Goal: Task Accomplishment & Management: Manage account settings

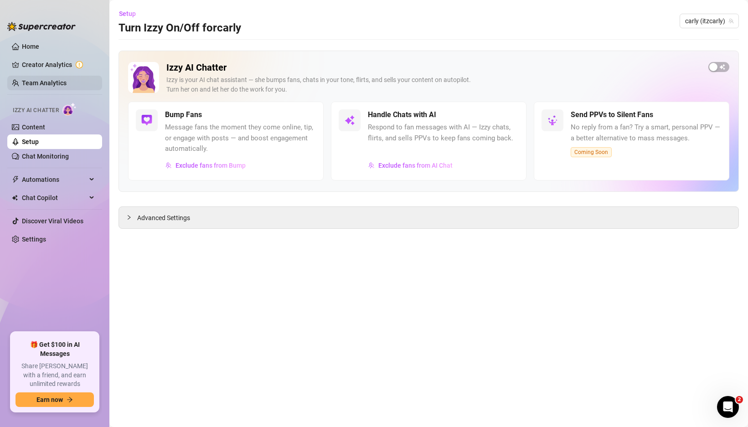
click at [45, 85] on link "Team Analytics" at bounding box center [44, 82] width 45 height 7
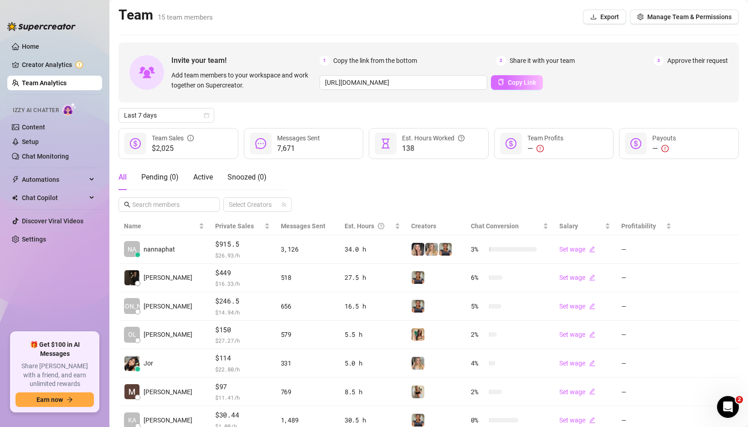
click at [516, 80] on span "Copy Link" at bounding box center [522, 82] width 28 height 7
click at [677, 14] on span "Manage Team & Permissions" at bounding box center [689, 16] width 84 height 7
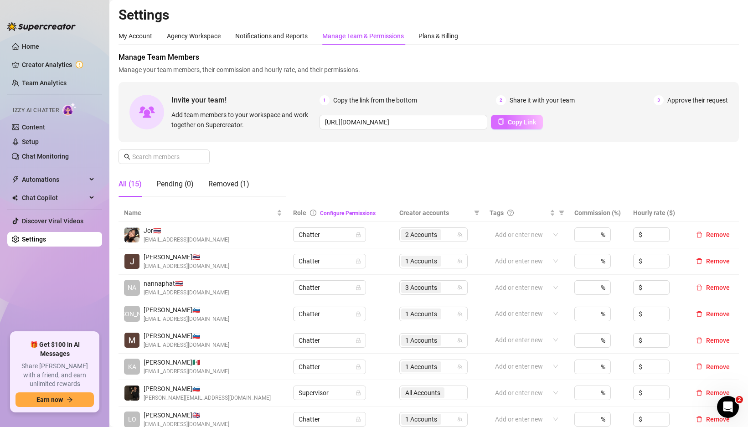
click at [521, 121] on span "Copy Link" at bounding box center [522, 122] width 28 height 7
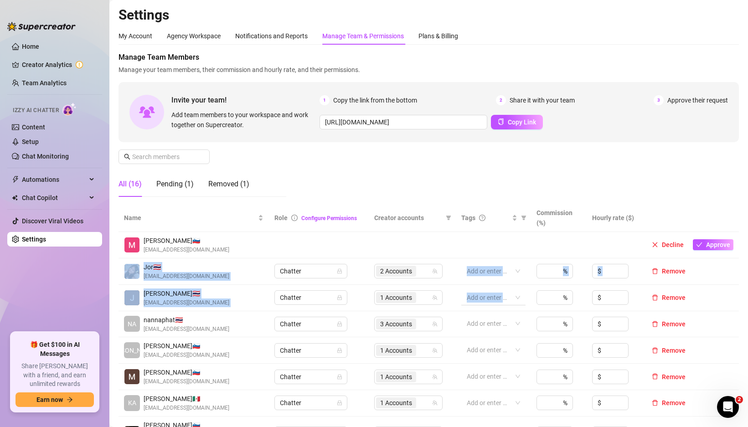
drag, startPoint x: 486, startPoint y: 338, endPoint x: 474, endPoint y: 294, distance: 45.8
click at [474, 294] on tbody "Miha j. 🇸🇮 miha.janz12@gmail.com Decline Approve Jor 🇹🇭 jigsaw210945@gmail.com …" at bounding box center [429, 368] width 620 height 272
click at [699, 244] on button "Approve" at bounding box center [713, 244] width 41 height 11
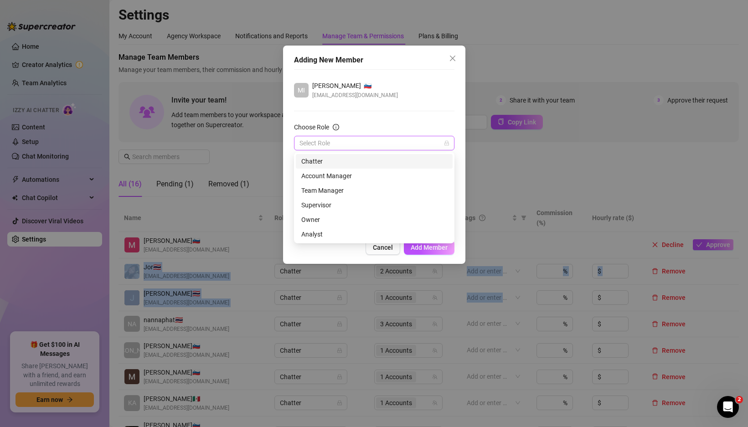
click at [379, 150] on div "Select Role" at bounding box center [374, 143] width 160 height 15
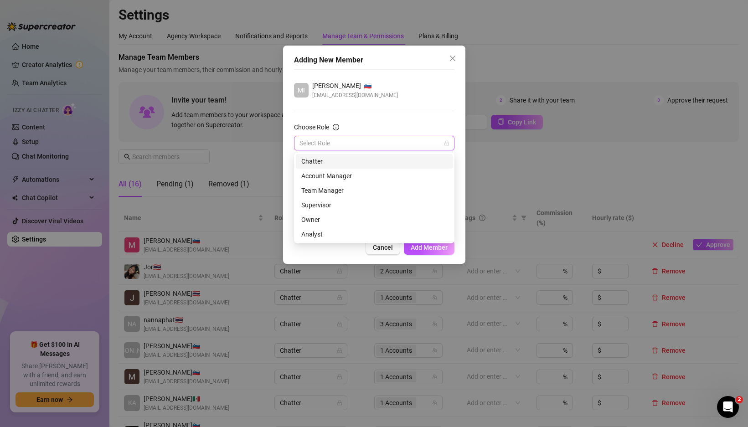
click at [336, 163] on div "Chatter" at bounding box center [374, 161] width 146 height 10
click at [343, 181] on div at bounding box center [369, 179] width 147 height 13
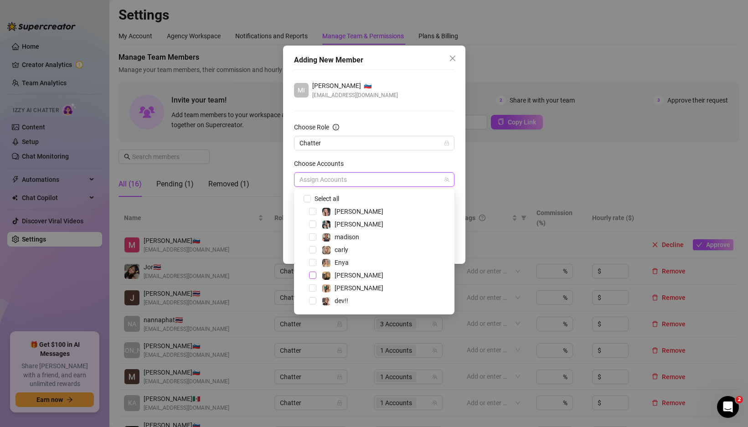
click at [314, 277] on span "Select tree node" at bounding box center [312, 275] width 7 height 7
click at [313, 264] on span "Select tree node" at bounding box center [312, 262] width 7 height 7
click at [420, 167] on div "Choose Accounts" at bounding box center [374, 166] width 160 height 14
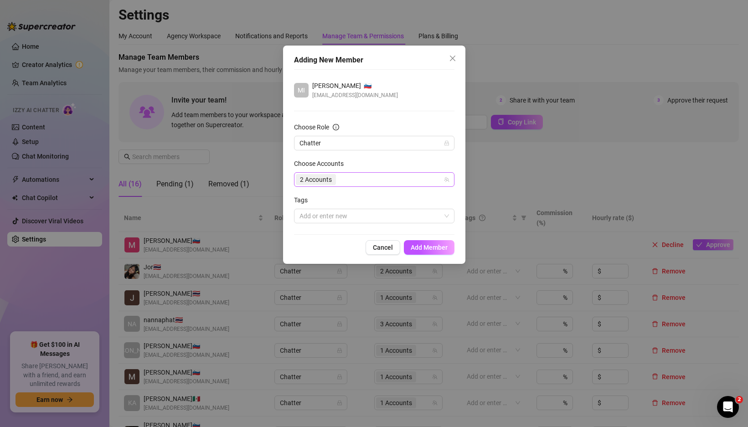
click at [385, 181] on div "2 Accounts" at bounding box center [369, 179] width 147 height 13
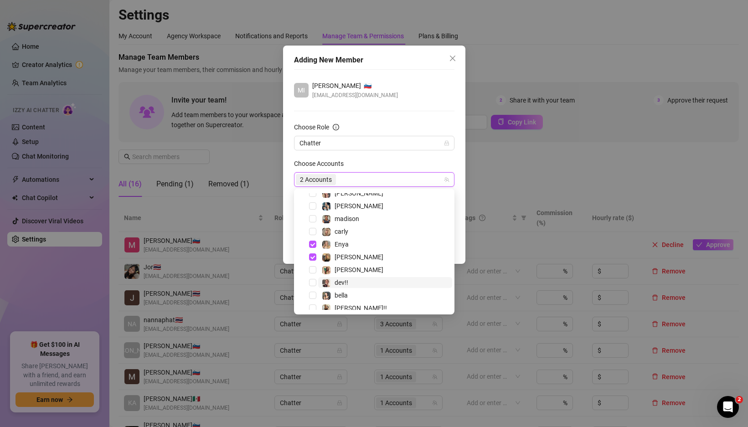
scroll to position [24, 0]
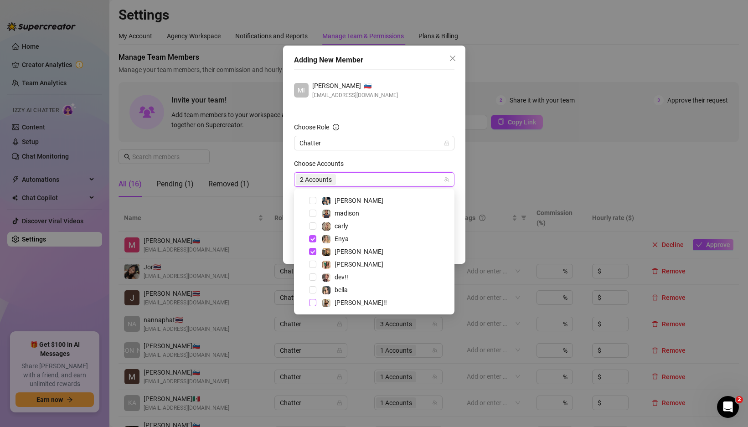
click at [309, 304] on span "Select tree node" at bounding box center [312, 302] width 7 height 7
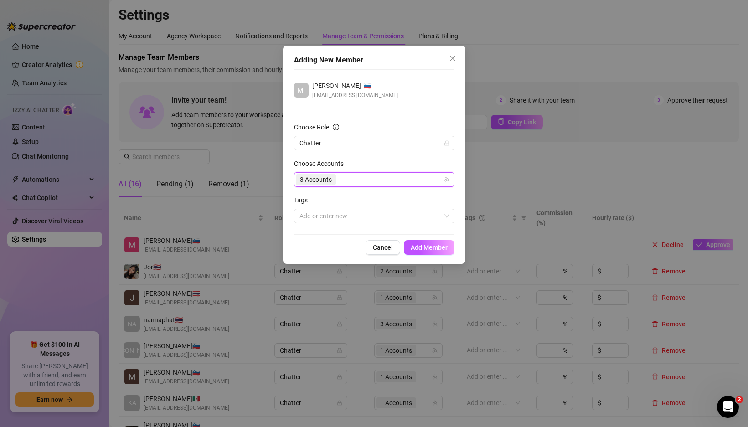
click at [461, 211] on div "Adding New Member MI Miha janzevic 🇸🇮 miha.janz12@gmail.com Choose Role Chatter…" at bounding box center [374, 155] width 182 height 218
click at [438, 245] on span "Add Member" at bounding box center [429, 247] width 37 height 7
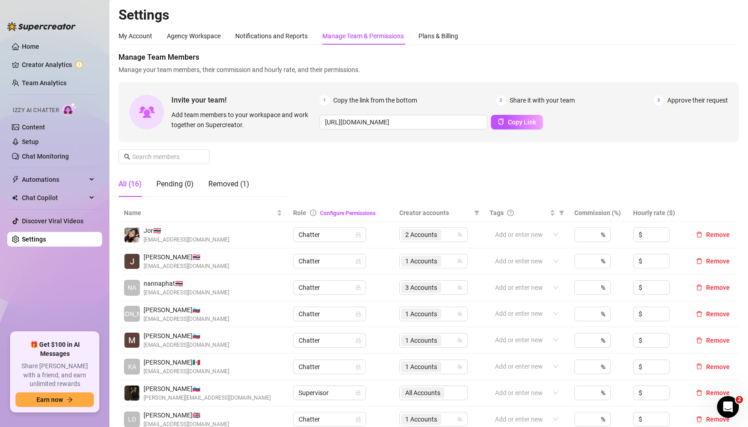
scroll to position [293, 0]
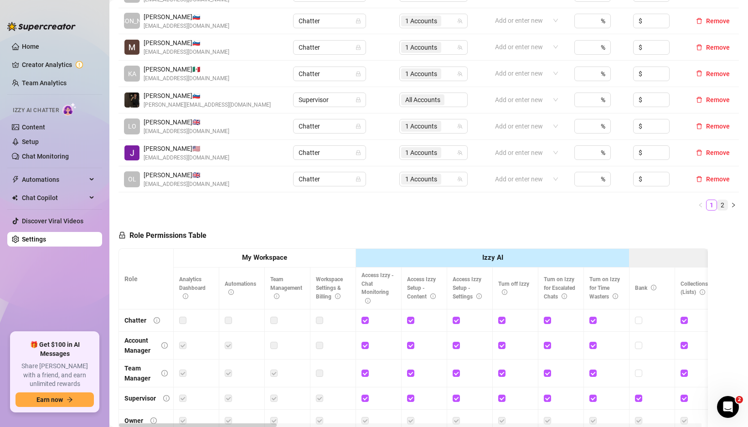
click at [717, 202] on link "2" at bounding box center [722, 205] width 10 height 10
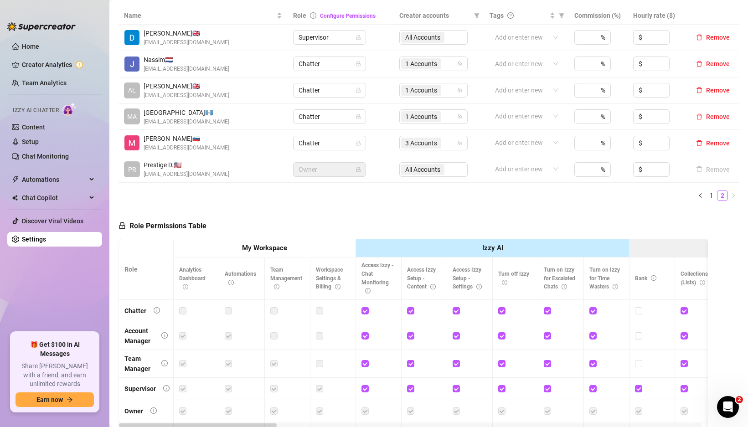
scroll to position [73, 0]
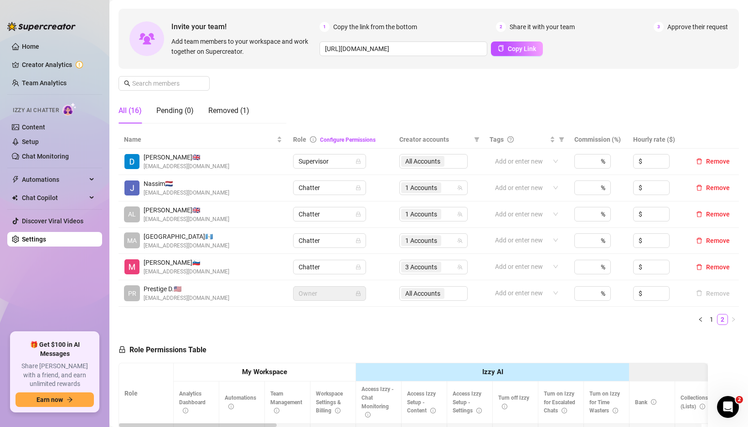
click at [148, 264] on span "Miha j. 🇸🇮" at bounding box center [187, 263] width 86 height 10
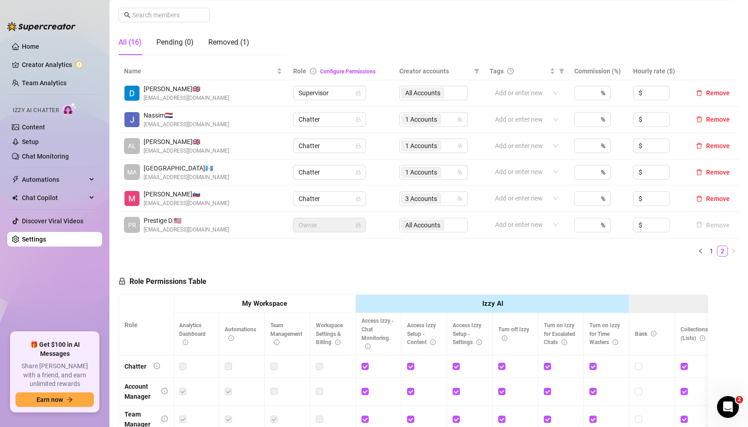
scroll to position [0, 0]
